Goal: Task Accomplishment & Management: Manage account settings

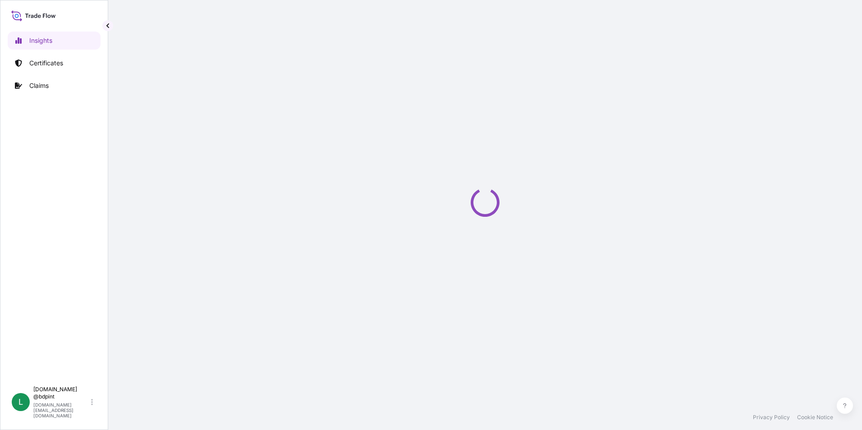
select select "2025"
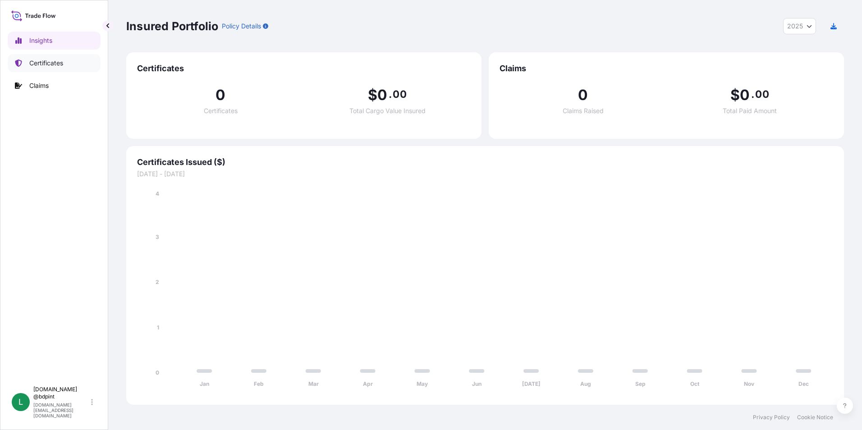
click at [43, 63] on p "Certificates" at bounding box center [46, 63] width 34 height 9
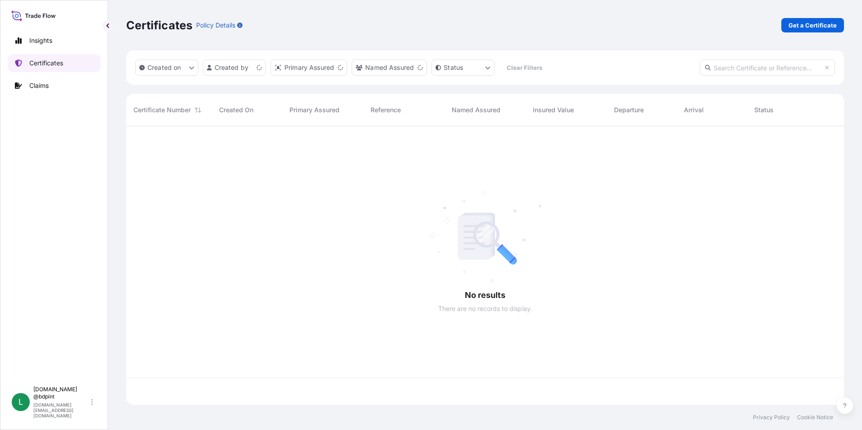
scroll to position [277, 711]
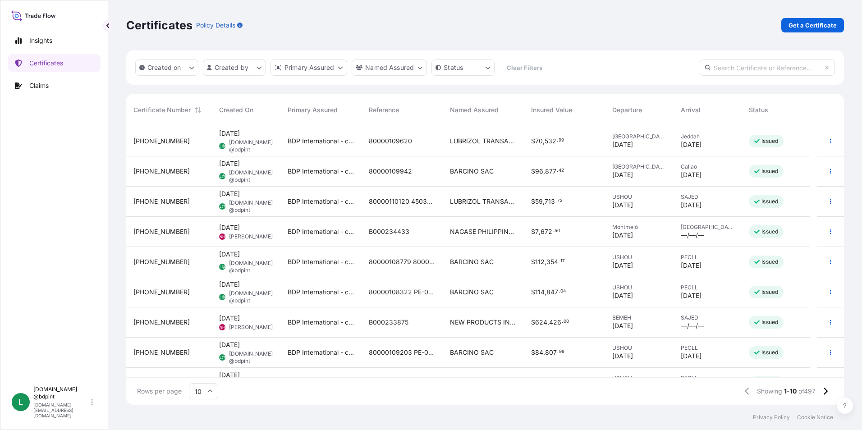
click at [729, 69] on input "text" at bounding box center [766, 67] width 135 height 16
click at [758, 70] on input "text" at bounding box center [766, 67] width 135 height 16
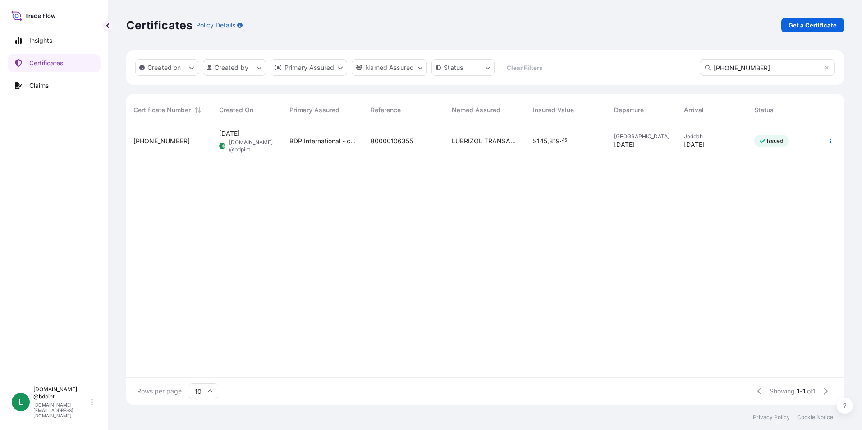
type input "31972-408-1"
click at [829, 143] on icon "button" at bounding box center [829, 140] width 5 height 5
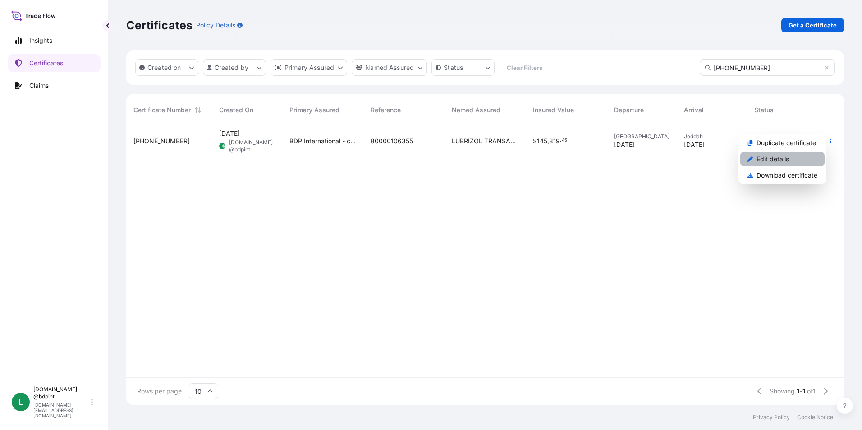
click at [777, 162] on p "Edit details" at bounding box center [772, 159] width 32 height 9
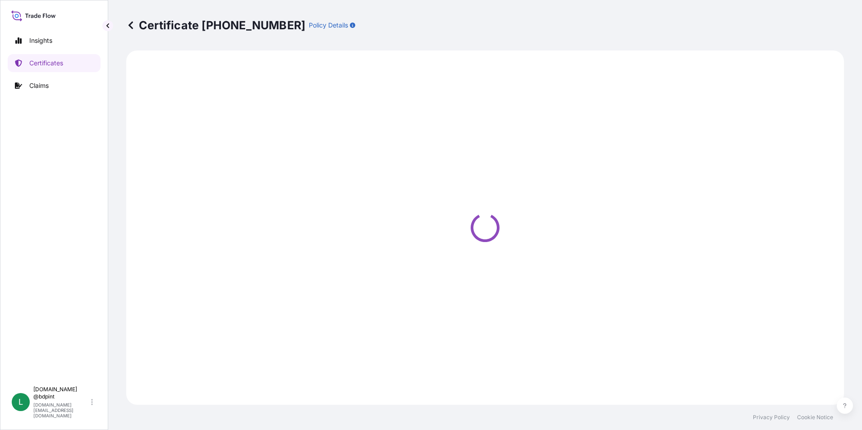
select select "Ocean Vessel"
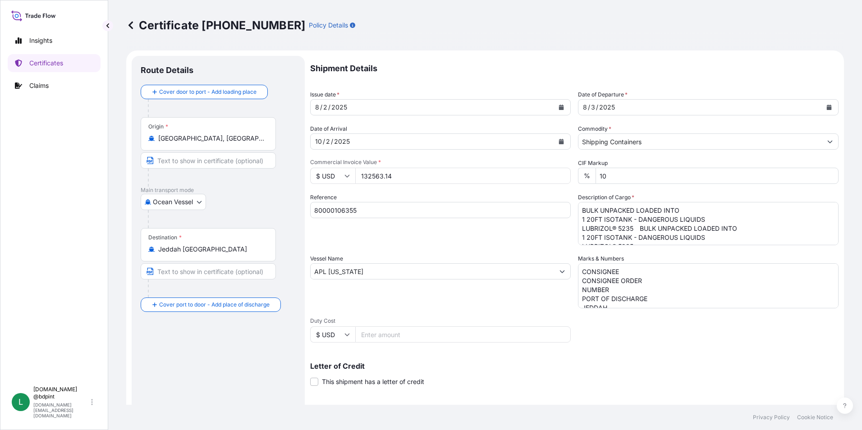
drag, startPoint x: 397, startPoint y: 175, endPoint x: 353, endPoint y: 178, distance: 44.7
click at [353, 178] on div "$ USD 132563.14" at bounding box center [440, 176] width 260 height 16
paste input "270571.35"
type input "270571.35"
click at [461, 251] on div "Shipment Details Issue date * 8 / 2 / 2025 Date of Departure * 8 / 3 / 2025 Dat…" at bounding box center [574, 270] width 528 height 429
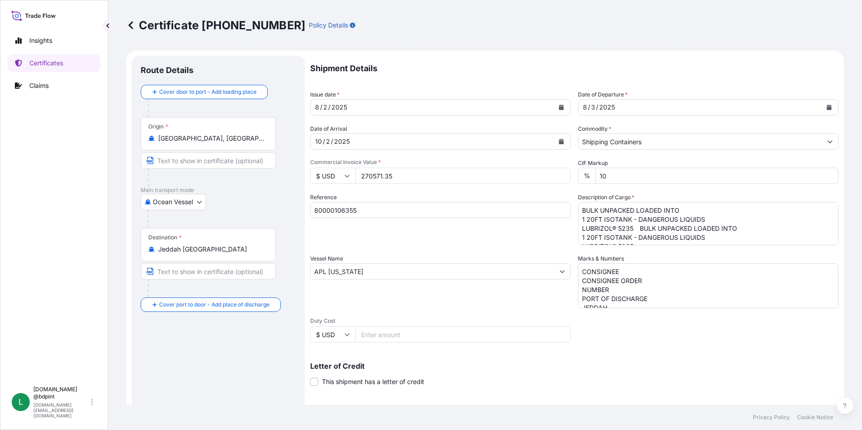
click at [642, 370] on div "Letter of Credit This shipment has a letter of credit Letter of credit * Letter…" at bounding box center [574, 374] width 528 height 24
click at [607, 359] on div "Letter of Credit This shipment has a letter of credit Letter of credit * Letter…" at bounding box center [574, 369] width 528 height 35
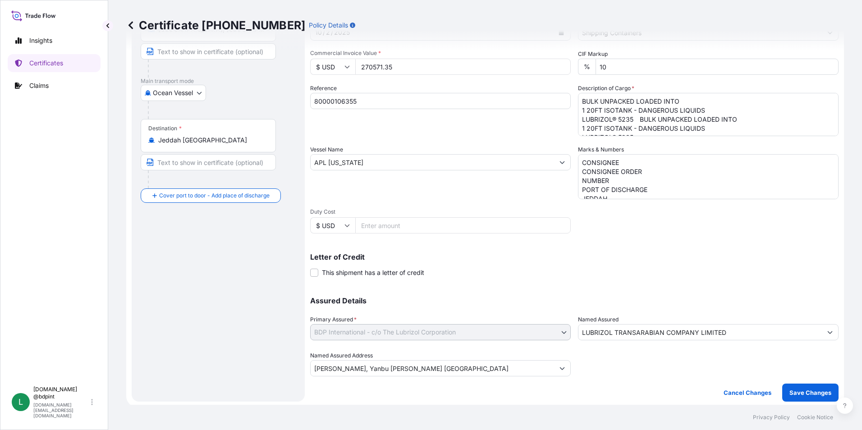
scroll to position [111, 0]
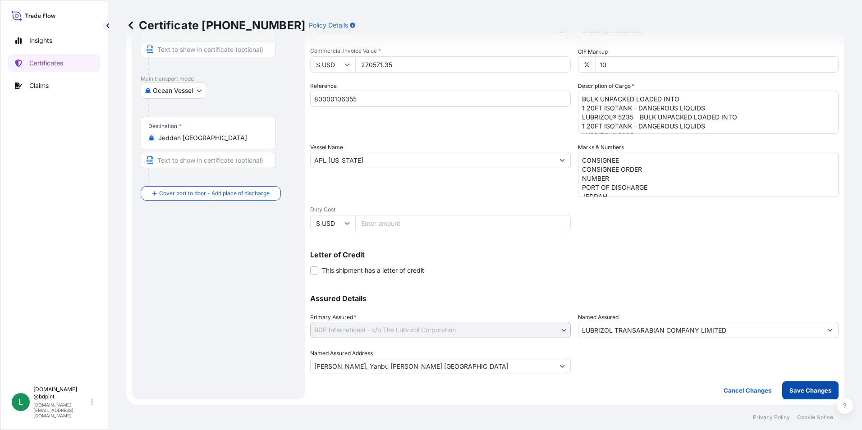
click at [808, 393] on p "Save Changes" at bounding box center [810, 390] width 42 height 9
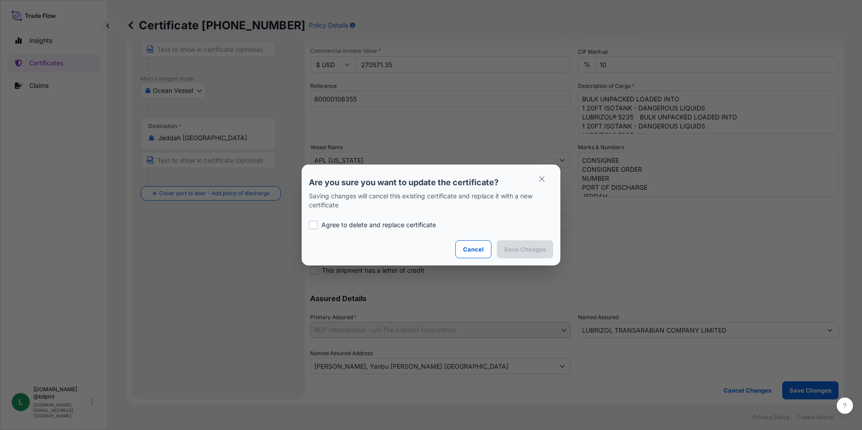
click at [315, 224] on div at bounding box center [313, 224] width 9 height 9
checkbox input "true"
click at [511, 251] on p "Save Changes" at bounding box center [525, 249] width 42 height 9
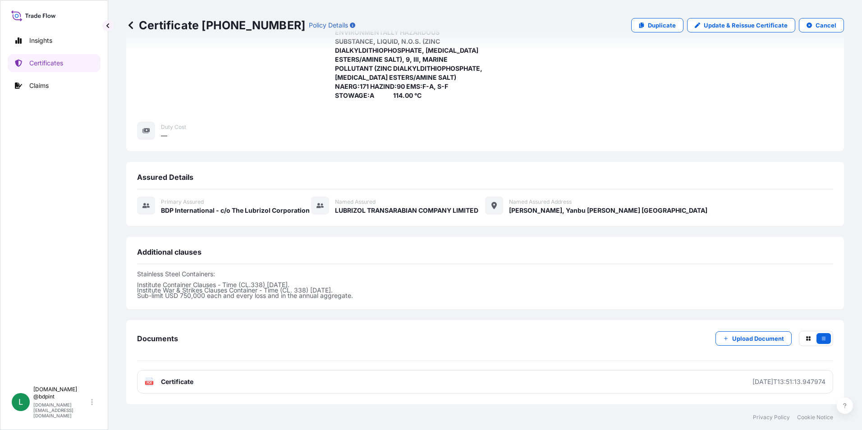
scroll to position [365, 0]
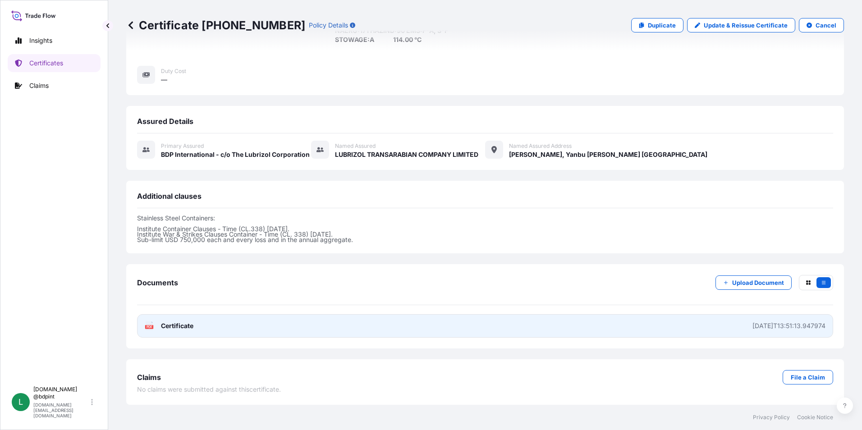
click at [450, 328] on link "PDF Certificate 2025-09-17T13:51:13.947974" at bounding box center [485, 325] width 696 height 23
